Goal: Task Accomplishment & Management: Manage account settings

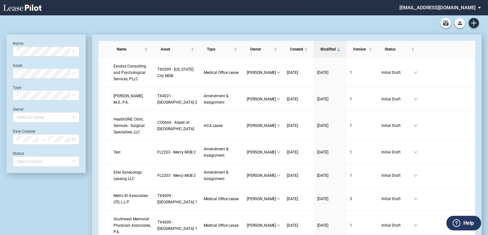
click at [463, 9] on md-select "jlarce@healthpeak.com Admin Area Settings Sign Out" at bounding box center [443, 7] width 88 height 14
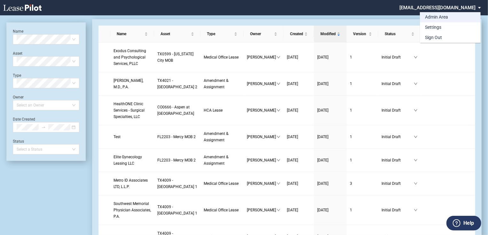
click at [440, 20] on div "Admin Area" at bounding box center [436, 17] width 23 height 6
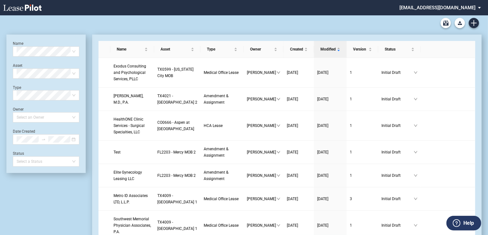
scroll to position [15, 0]
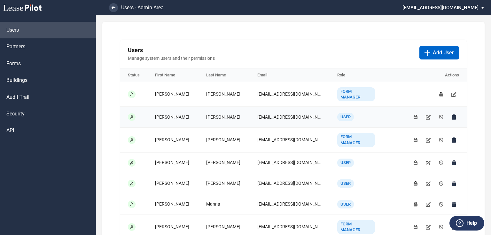
scroll to position [51, 0]
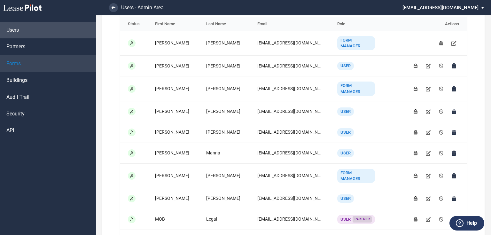
click at [19, 66] on span "Forms" at bounding box center [13, 63] width 14 height 7
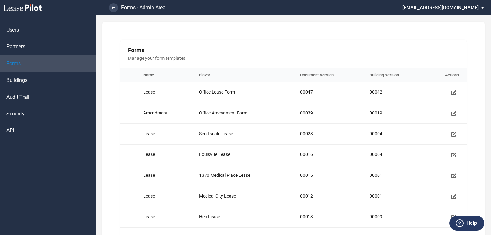
click at [38, 65] on link "Forms" at bounding box center [48, 63] width 96 height 17
click at [452, 91] on use "Manage form template" at bounding box center [454, 92] width 5 height 5
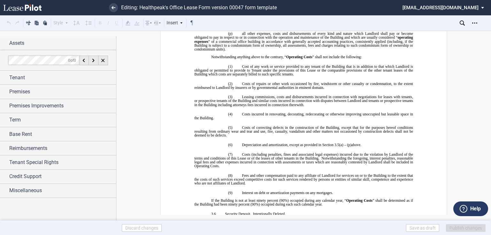
scroll to position [1279, 0]
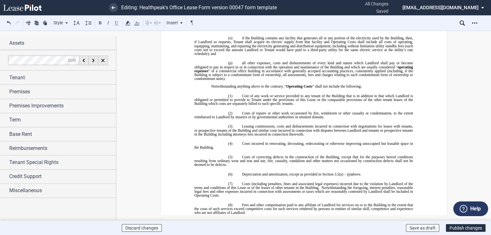
click at [470, 229] on button "Publish changes" at bounding box center [466, 228] width 40 height 8
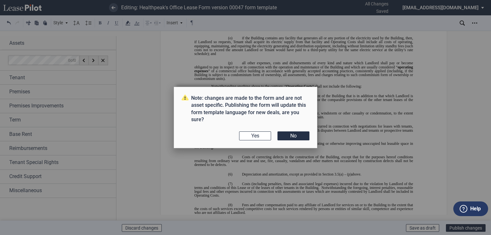
drag, startPoint x: 300, startPoint y: 136, endPoint x: 213, endPoint y: 139, distance: 87.7
click at [213, 139] on div "Yes No" at bounding box center [246, 135] width 128 height 9
click at [243, 138] on button "Yes" at bounding box center [255, 135] width 32 height 9
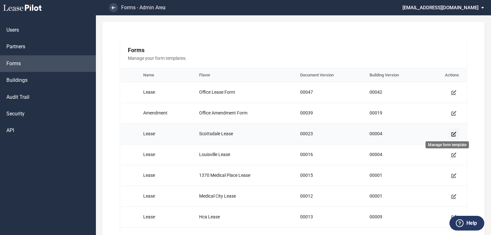
click at [452, 133] on use "Manage form template" at bounding box center [454, 134] width 5 height 5
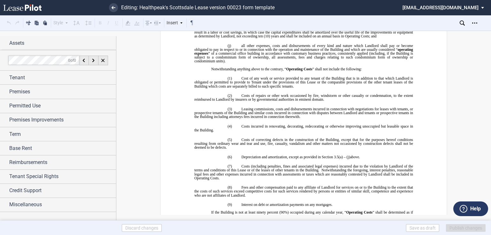
scroll to position [1075, 0]
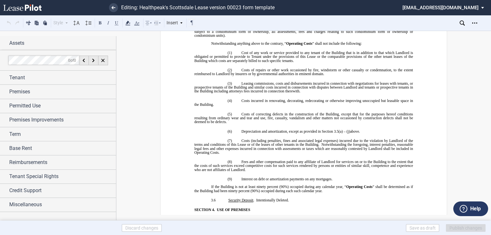
click at [221, 37] on span "” of a commercial office building in accordance with customary business practic…" at bounding box center [304, 32] width 220 height 12
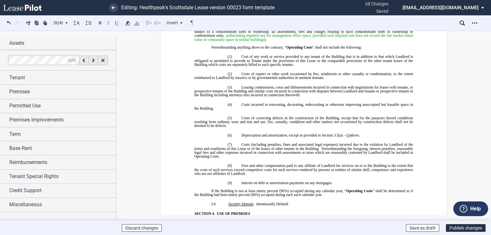
click at [257, 42] on span "including imputed rent for management office space, provided such imputed rent …" at bounding box center [304, 38] width 220 height 8
click at [358, 42] on span "including imputed or actul rent for management office space, provided such impu…" at bounding box center [304, 38] width 220 height 8
click at [353, 42] on span "including imputed or actul rent for management office space, provided such rent…" at bounding box center [304, 38] width 220 height 8
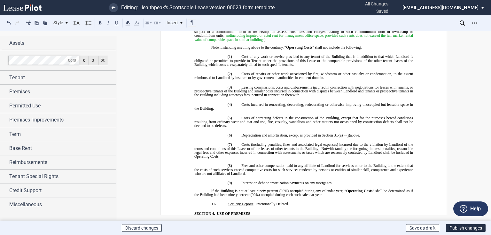
click at [361, 42] on span "including imputed or actul rent for management office space, provided such rent…" at bounding box center [304, 38] width 220 height 8
click at [459, 229] on button "Publish changes" at bounding box center [466, 228] width 40 height 8
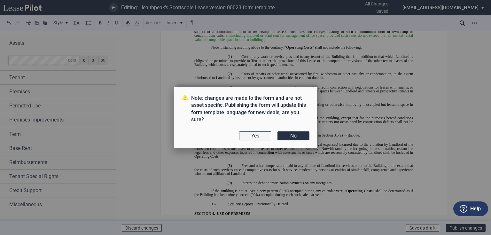
click at [269, 136] on button "Yes" at bounding box center [255, 135] width 32 height 9
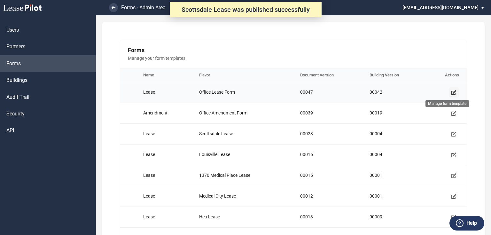
click at [453, 94] on icon "Manage form template" at bounding box center [454, 92] width 5 height 5
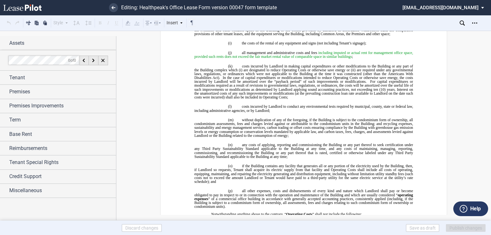
scroll to position [1203, 0]
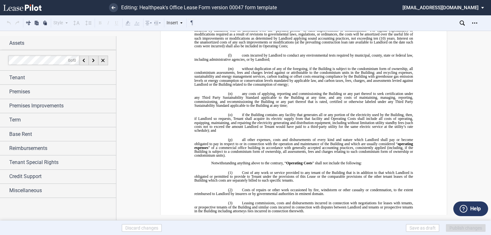
click at [231, 7] on span "including imputed or actual rent for management office space, provided such ren…" at bounding box center [304, 4] width 220 height 8
click at [230, 7] on span "including imputed or actual rent for management office space, provided such ren…" at bounding box center [304, 4] width 220 height 8
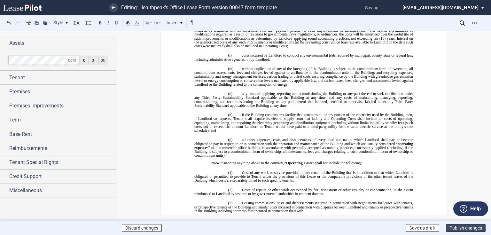
click at [475, 226] on button "Publish changes" at bounding box center [466, 228] width 40 height 8
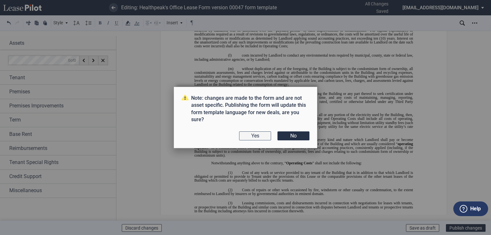
click at [262, 135] on button "Yes" at bounding box center [255, 135] width 32 height 9
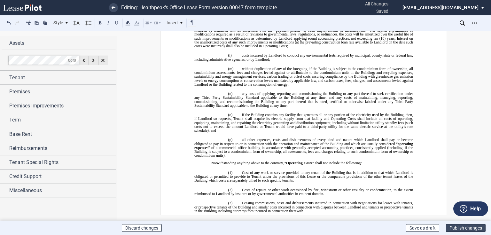
click at [453, 228] on button "Publish changes" at bounding box center [466, 228] width 40 height 8
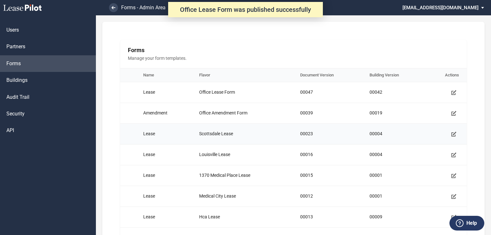
scroll to position [26, 0]
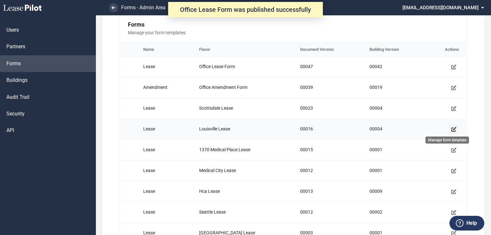
click at [452, 129] on use "Manage form template" at bounding box center [454, 129] width 5 height 5
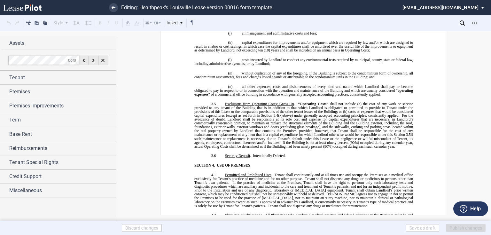
scroll to position [921, 0]
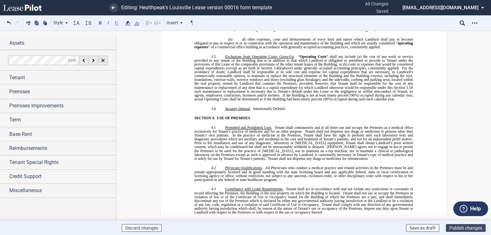
click at [460, 226] on button "Publish changes" at bounding box center [466, 228] width 40 height 8
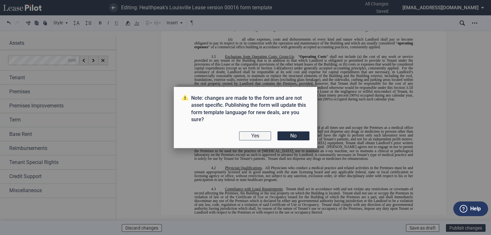
click at [248, 136] on button "Yes" at bounding box center [255, 135] width 32 height 9
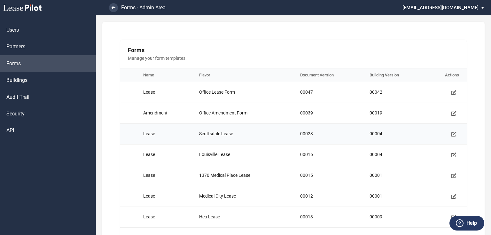
scroll to position [51, 0]
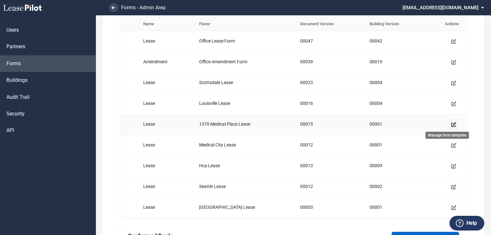
click at [451, 127] on link "Manage form template" at bounding box center [454, 124] width 10 height 10
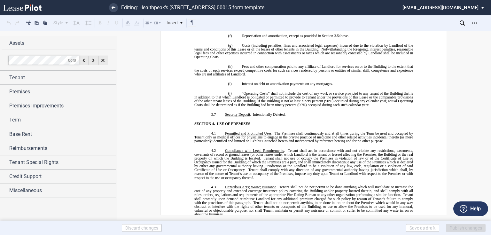
scroll to position [793, 0]
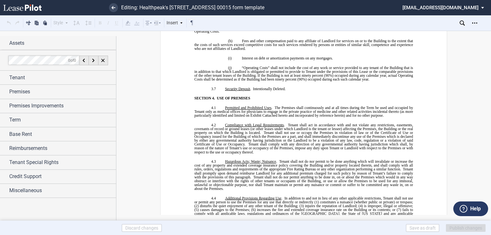
click at [257, 81] on span "“Operating Costs” shall not include the cost of any work or service provided to…" at bounding box center [304, 73] width 220 height 15
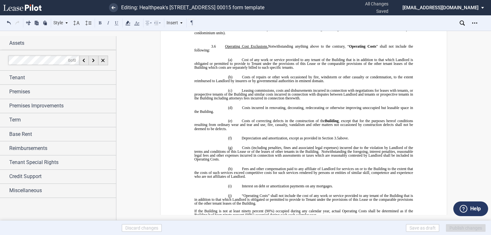
scroll to position [640, 0]
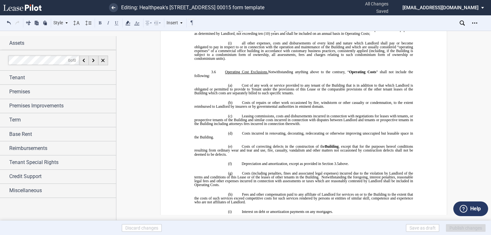
click at [222, 61] on span "all other expenses, costs and disbursements of every kind and nature which Land…" at bounding box center [304, 51] width 220 height 20
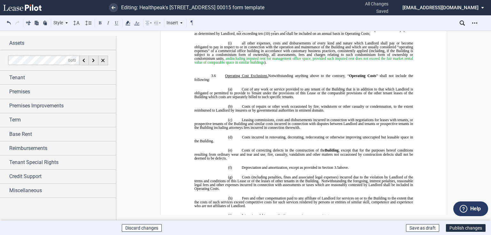
click at [259, 64] on span "including imputed rent for management office space, provided such imputed rent …" at bounding box center [304, 61] width 220 height 8
click at [265, 64] on span "including imputed or qactual rent for management office space, provided such im…" at bounding box center [304, 61] width 220 height 8
click at [359, 64] on span "including imputed or actual rent for management office space, provided such imp…" at bounding box center [304, 61] width 220 height 8
click at [363, 64] on span "including imputed or actual rent for management office space, provided such s ﻿…" at bounding box center [304, 61] width 220 height 8
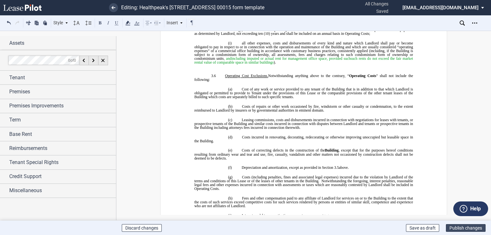
click at [457, 228] on button "Publish changes" at bounding box center [466, 228] width 40 height 8
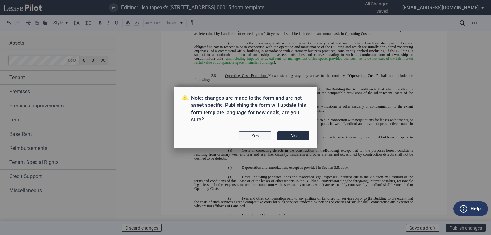
click at [265, 138] on button "Yes" at bounding box center [255, 135] width 32 height 9
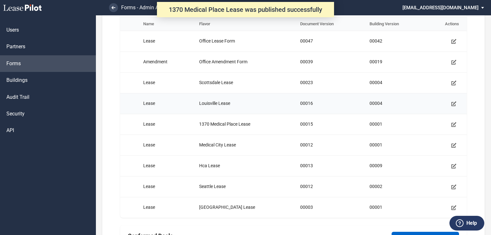
scroll to position [77, 0]
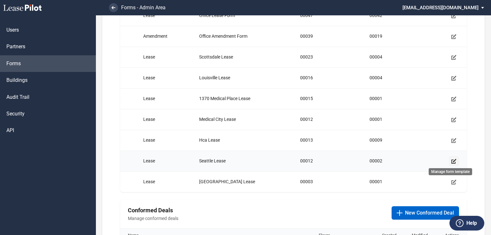
click at [452, 160] on use "Manage form template" at bounding box center [454, 161] width 5 height 5
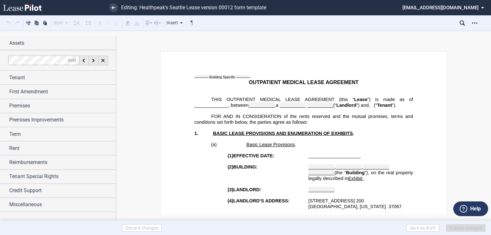
click at [291, 153] on p at bounding box center [303, 150] width 219 height 6
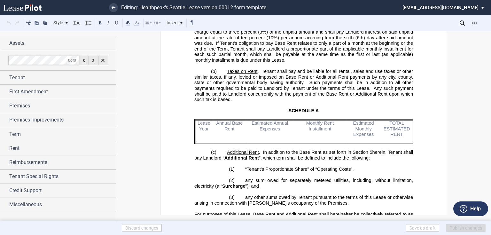
scroll to position [870, 0]
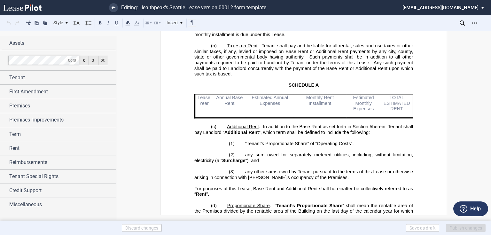
click at [201, 106] on span "Lease Year" at bounding box center [205, 100] width 14 height 11
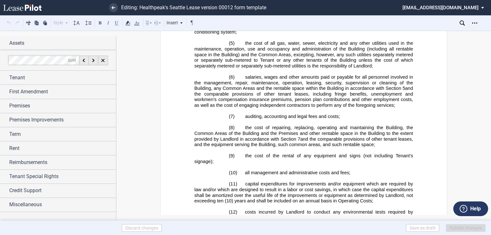
scroll to position [1638, 0]
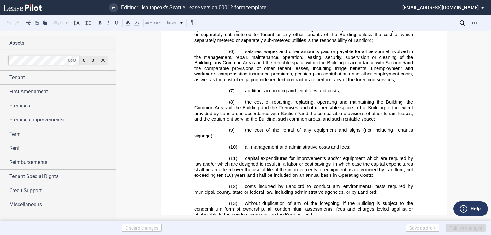
click at [348, 150] on span "all management and administrative costs and fees;" at bounding box center [298, 147] width 106 height 5
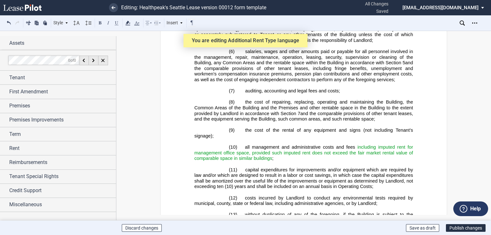
click at [395, 152] on span "including imputed rent for management office space, provided such imputed rent …" at bounding box center [304, 153] width 220 height 17
click at [393, 152] on span "including imputedor actual rent for management office space, provided such impu…" at bounding box center [304, 153] width 220 height 17
click at [308, 156] on span "including imputed or actual rent for management office space, provided such imp…" at bounding box center [304, 153] width 220 height 17
click at [317, 159] on span "including imputed or actual rent for management office space, provided such s ﻿…" at bounding box center [304, 153] width 220 height 17
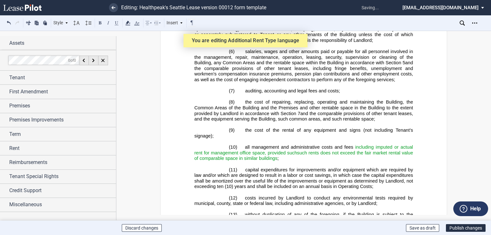
click at [327, 158] on span "including imputed or actual rent for management office space, provided such s ﻿…" at bounding box center [304, 153] width 220 height 17
drag, startPoint x: 452, startPoint y: 227, endPoint x: 289, endPoint y: 161, distance: 176.1
click at [294, 168] on div "Style 1. Section (a) Subsection (1) Subsection Table (1) Subsection Body Indent…" at bounding box center [245, 123] width 491 height 184
click at [302, 158] on span "including imputed or actual rent for management office space, provided such s ﻿…" at bounding box center [304, 153] width 220 height 17
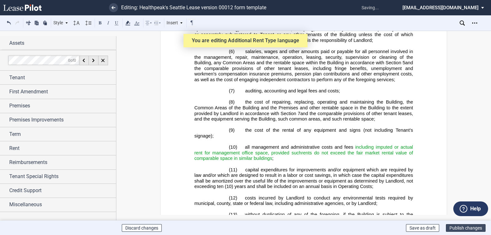
click at [475, 226] on button "Publish changes" at bounding box center [466, 228] width 40 height 8
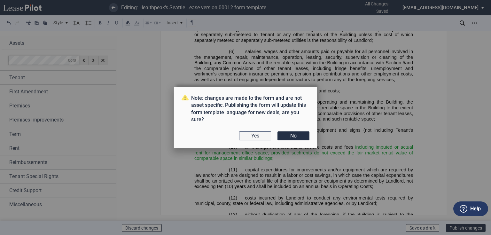
click at [254, 134] on button "Yes" at bounding box center [255, 135] width 32 height 9
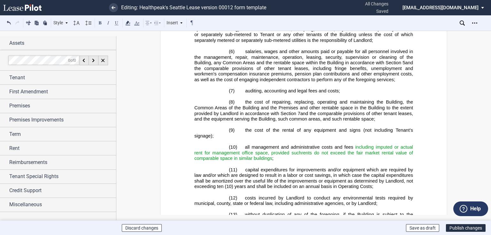
scroll to position [1561, 0]
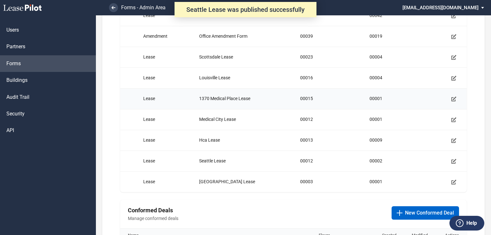
scroll to position [102, 0]
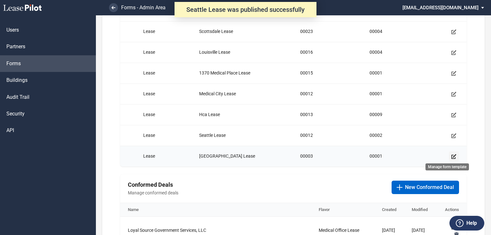
click at [452, 156] on icon "Manage form template" at bounding box center [454, 156] width 5 height 5
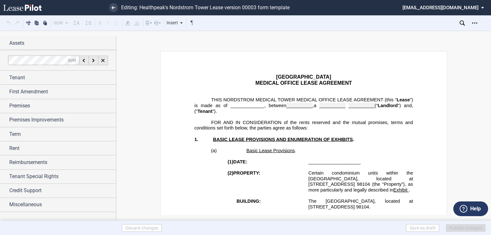
click at [341, 187] on span "98104 (the “Property”), as more particularly and legally described in" at bounding box center [361, 187] width 105 height 11
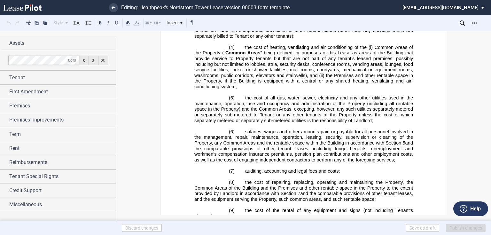
scroll to position [1868, 0]
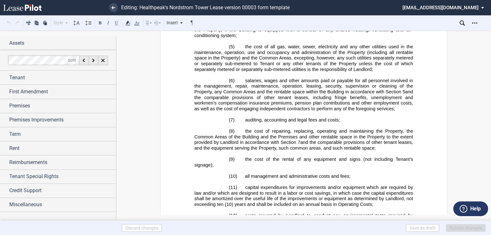
click at [349, 178] on span "all management and administrative costs and fees;" at bounding box center [298, 176] width 106 height 5
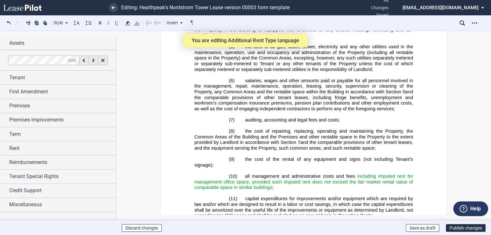
click at [395, 177] on span "including imputed rent for management office space, provided such imputed rent …" at bounding box center [304, 182] width 220 height 17
click at [309, 182] on span "including imputed or actual rent for management office space, provided such imp…" at bounding box center [304, 182] width 220 height 17
click at [469, 229] on button "Publish changes" at bounding box center [466, 228] width 40 height 8
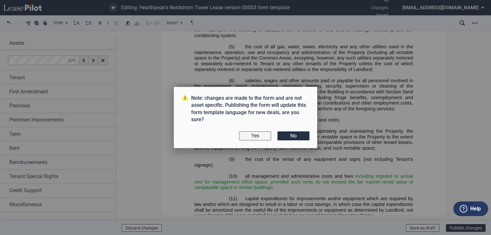
click at [261, 136] on button "Yes" at bounding box center [255, 135] width 32 height 9
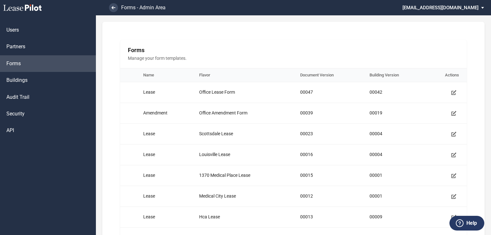
scroll to position [102, 0]
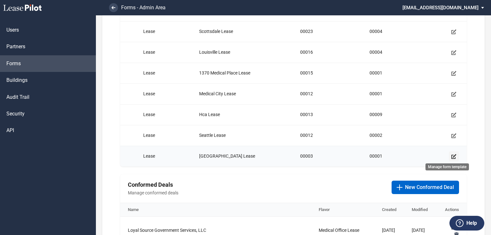
click at [452, 157] on icon "Manage form template" at bounding box center [454, 156] width 5 height 5
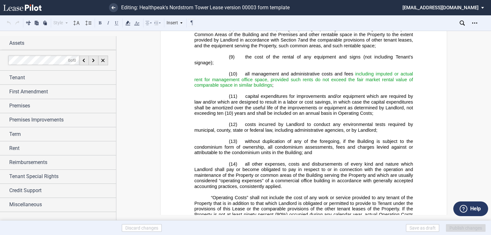
scroll to position [1970, 0]
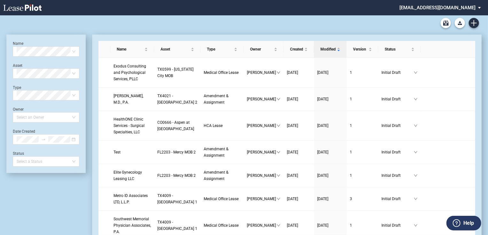
click at [468, 5] on md-select "jlarce@healthpeak.com Admin Area Settings Sign Out" at bounding box center [443, 7] width 88 height 14
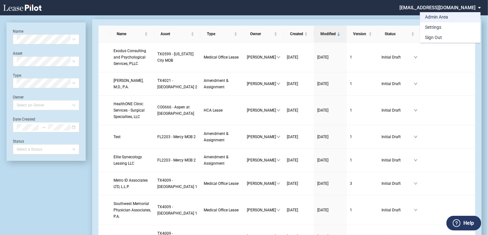
click at [435, 21] on md-option "Admin Area" at bounding box center [450, 17] width 61 height 10
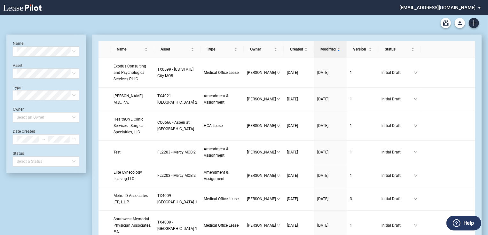
scroll to position [15, 0]
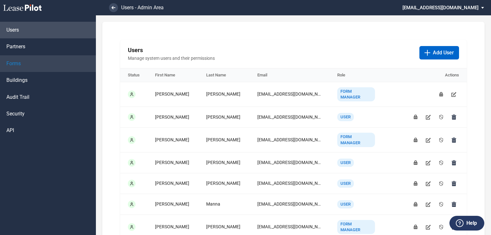
click at [28, 67] on link "Forms" at bounding box center [48, 63] width 96 height 17
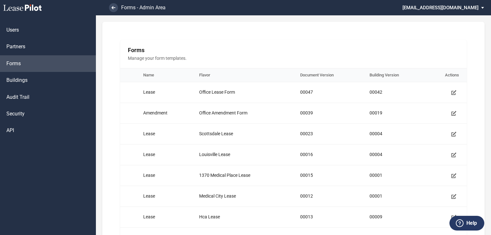
scroll to position [26, 0]
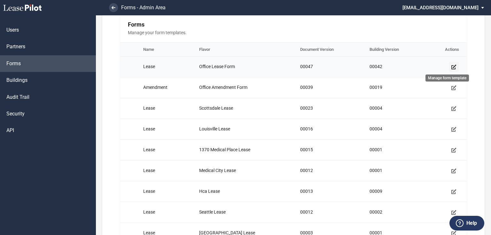
click at [452, 69] on link "Manage form template" at bounding box center [454, 67] width 10 height 10
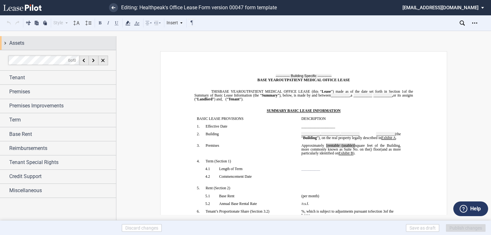
click at [37, 45] on div "Assets" at bounding box center [62, 43] width 107 height 8
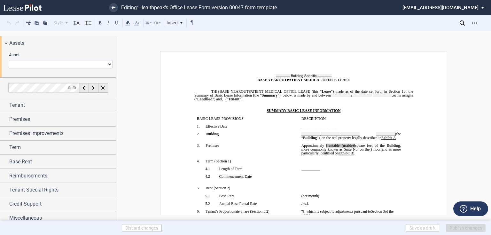
click at [19, 63] on select "0239 - Gateway 0318 - [GEOGRAPHIC_DATA] 0346 - [GEOGRAPHIC_DATA] 0404 - [GEOGRA…" at bounding box center [61, 64] width 104 height 8
click at [38, 64] on select "0239 - Gateway 0318 - [GEOGRAPHIC_DATA] 0346 - [GEOGRAPHIC_DATA] 0404 - [GEOGRA…" at bounding box center [61, 64] width 104 height 8
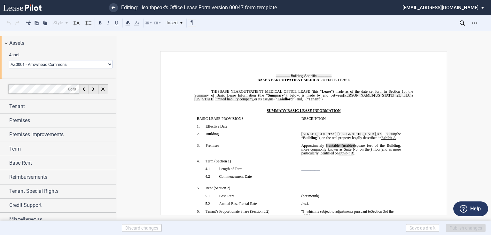
click at [99, 66] on select "0239 - Gateway 0318 - [GEOGRAPHIC_DATA] 0346 - [GEOGRAPHIC_DATA] 0404 - [GEOGRA…" at bounding box center [61, 64] width 104 height 8
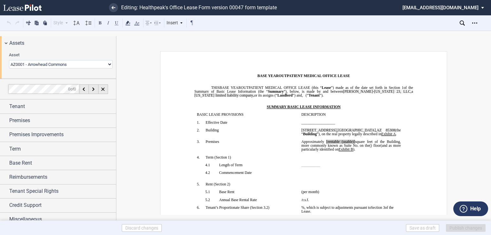
select select "object:4910"
click at [9, 60] on select "0239 - Gateway 0318 - [GEOGRAPHIC_DATA] 0346 - [GEOGRAPHIC_DATA] 0404 - [GEOGRA…" at bounding box center [61, 64] width 104 height 8
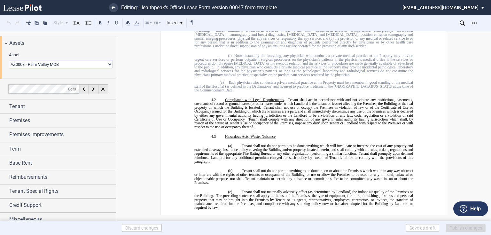
scroll to position [1715, 0]
